Goal: Task Accomplishment & Management: Use online tool/utility

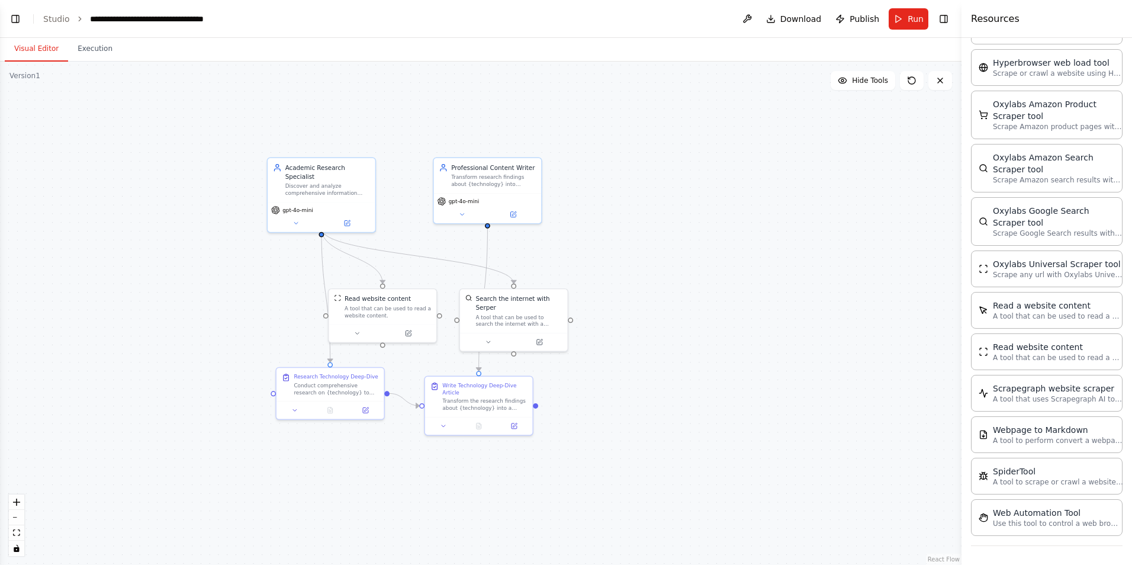
click at [35, 47] on button "Visual Editor" at bounding box center [36, 49] width 63 height 25
click at [255, 235] on div ".deletable-edge-delete-btn { width: 20px; height: 20px; border: 0px solid #ffff…" at bounding box center [480, 313] width 961 height 503
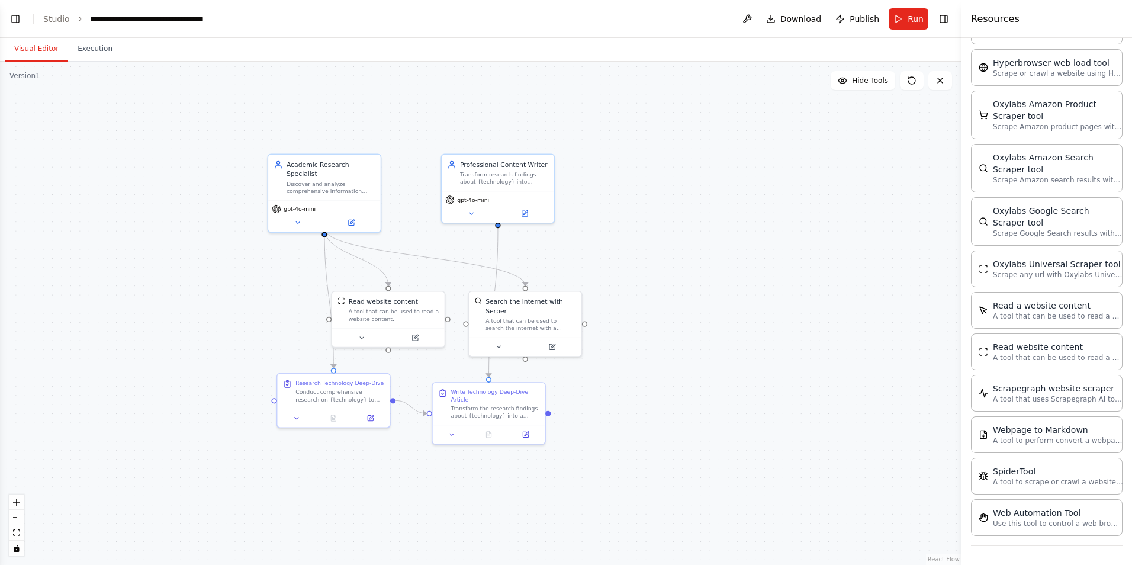
click at [255, 235] on div ".deletable-edge-delete-btn { width: 20px; height: 20px; border: 0px solid #ffff…" at bounding box center [480, 313] width 961 height 503
click at [288, 281] on div ".deletable-edge-delete-btn { width: 20px; height: 20px; border: 0px solid #ffff…" at bounding box center [480, 313] width 961 height 503
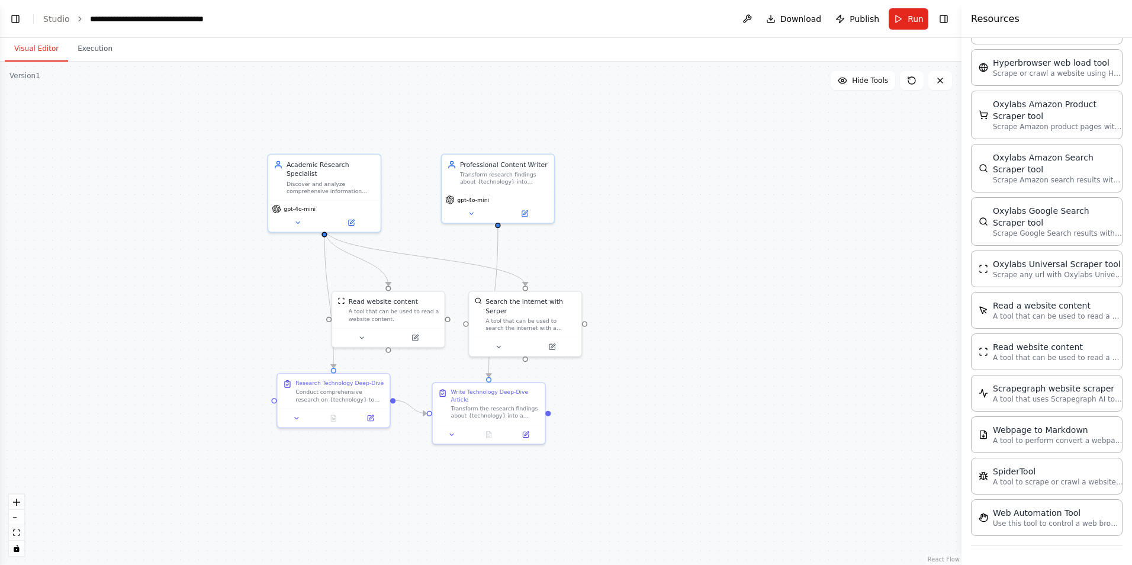
click at [288, 281] on div ".deletable-edge-delete-btn { width: 20px; height: 20px; border: 0px solid #ffff…" at bounding box center [480, 313] width 961 height 503
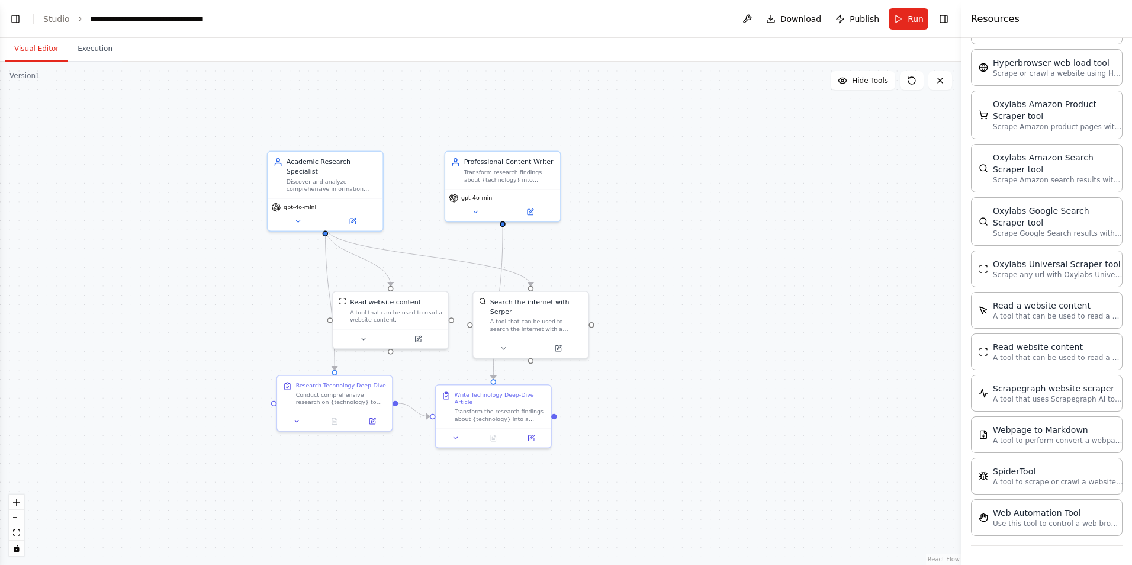
click at [288, 281] on div ".deletable-edge-delete-btn { width: 20px; height: 20px; border: 0px solid #ffff…" at bounding box center [480, 313] width 961 height 503
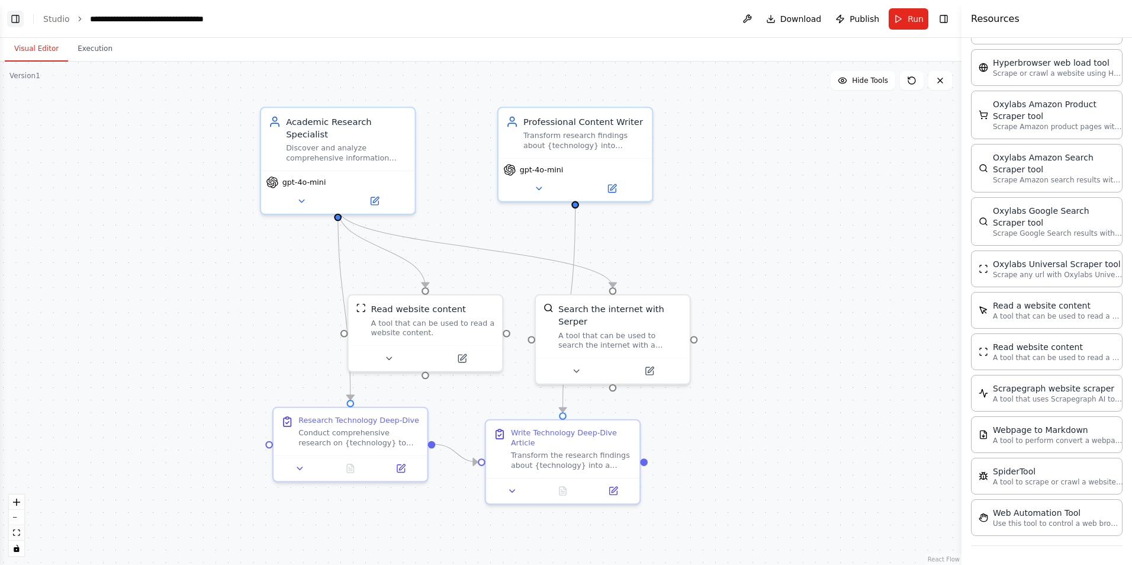
click at [17, 16] on button "Toggle Left Sidebar" at bounding box center [15, 19] width 17 height 17
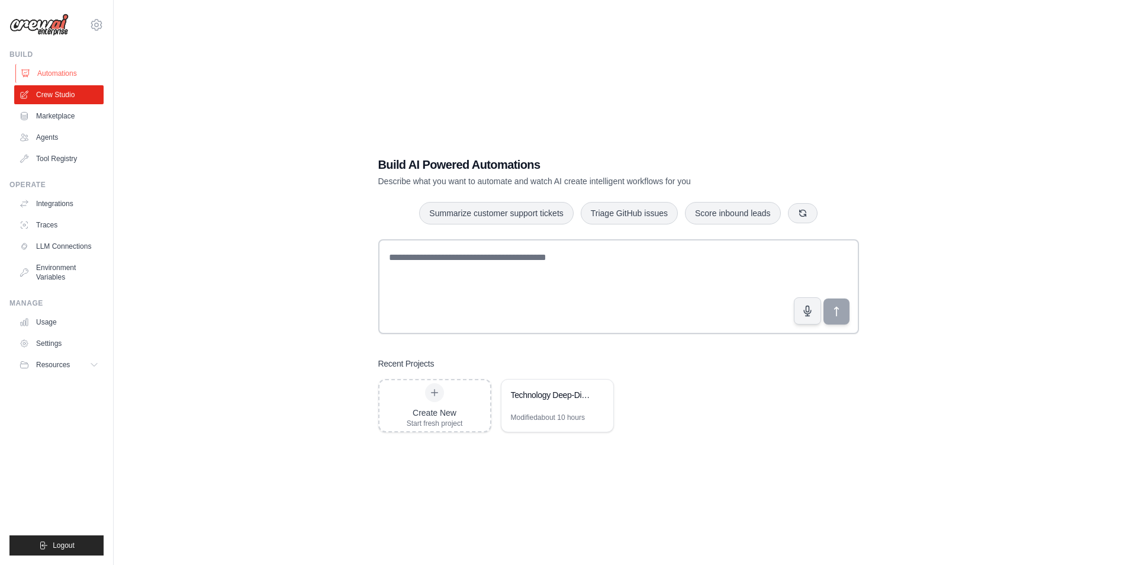
click at [63, 66] on link "Automations" at bounding box center [59, 73] width 89 height 19
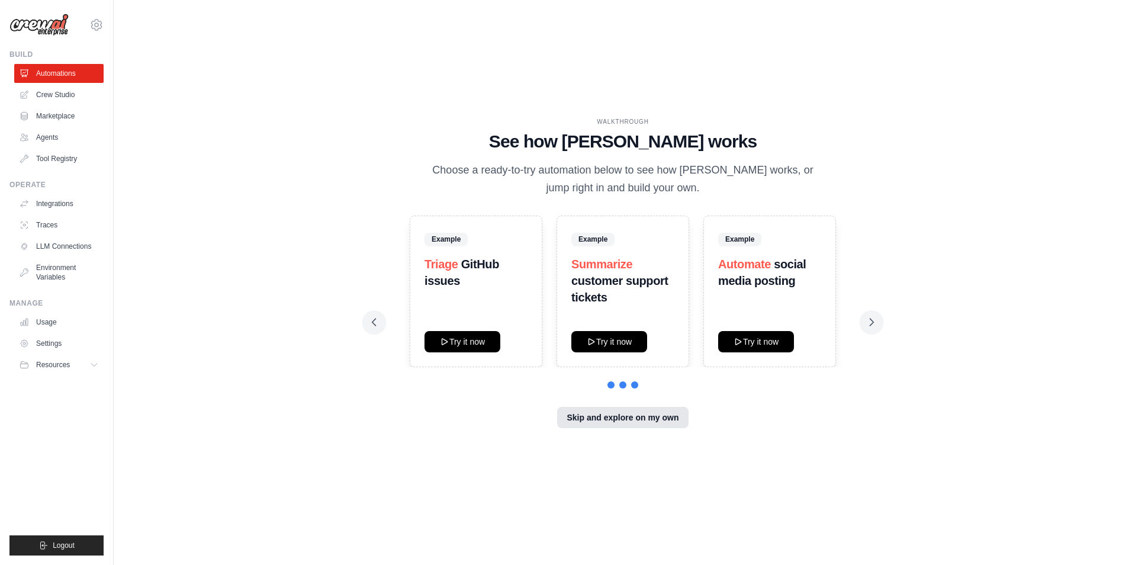
click at [636, 421] on button "Skip and explore on my own" at bounding box center [622, 417] width 131 height 21
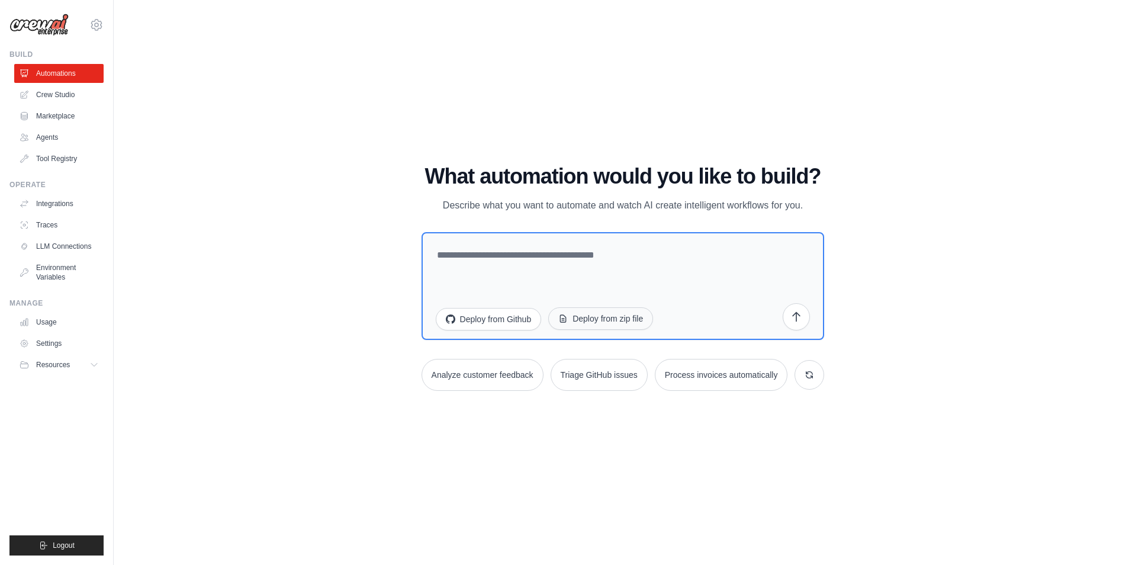
click at [622, 321] on button "Deploy from zip file" at bounding box center [600, 318] width 105 height 22
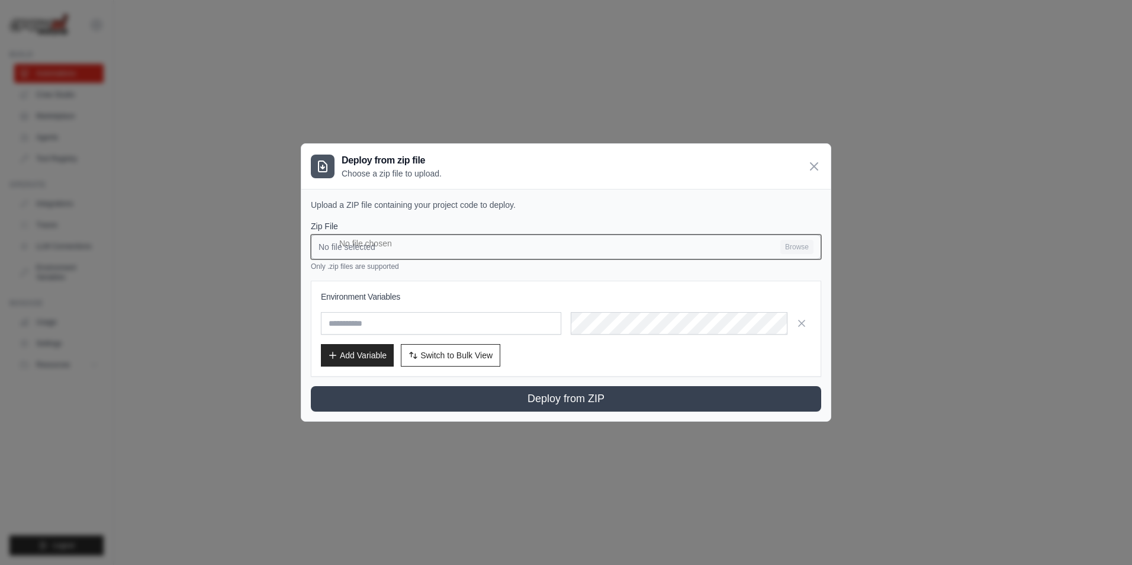
click at [806, 249] on input "No file selected Browse" at bounding box center [566, 246] width 510 height 25
type input "**********"
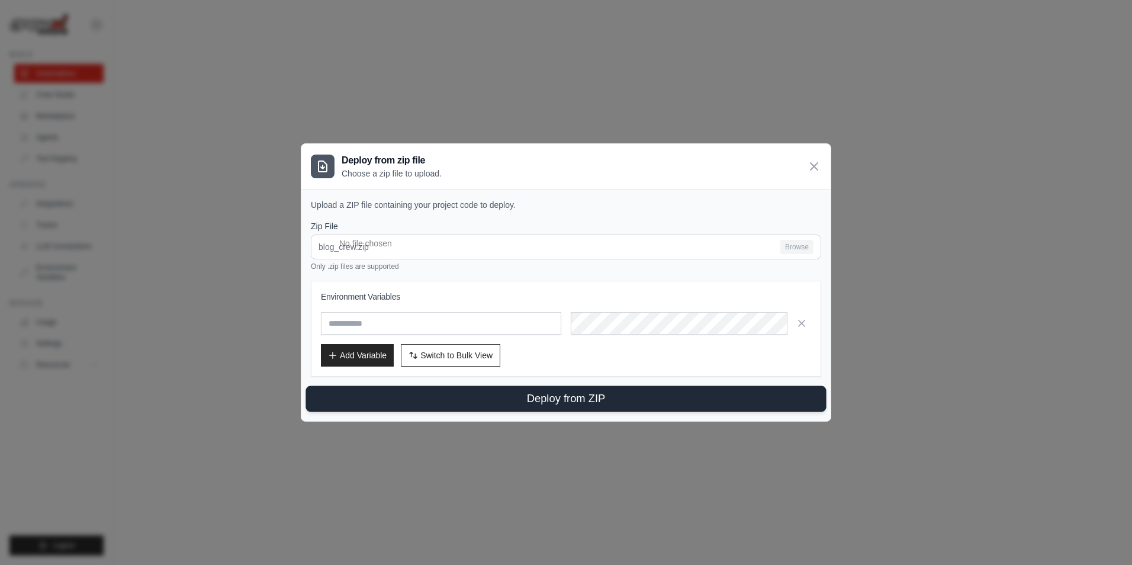
click at [440, 399] on button "Deploy from ZIP" at bounding box center [565, 399] width 520 height 26
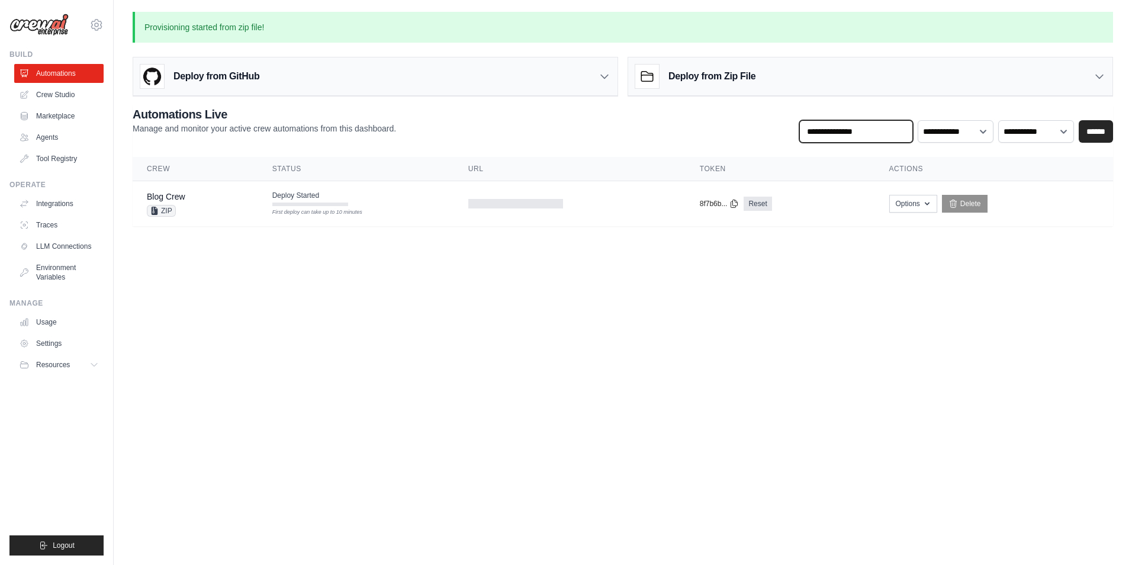
click at [820, 130] on input "text" at bounding box center [856, 131] width 114 height 22
click at [984, 138] on select "**********" at bounding box center [955, 131] width 76 height 22
click at [836, 357] on body "[EMAIL_ADDRESS][DOMAIN_NAME] Settings Build Automations Crew Studio" at bounding box center [566, 282] width 1132 height 565
